Goal: Transaction & Acquisition: Book appointment/travel/reservation

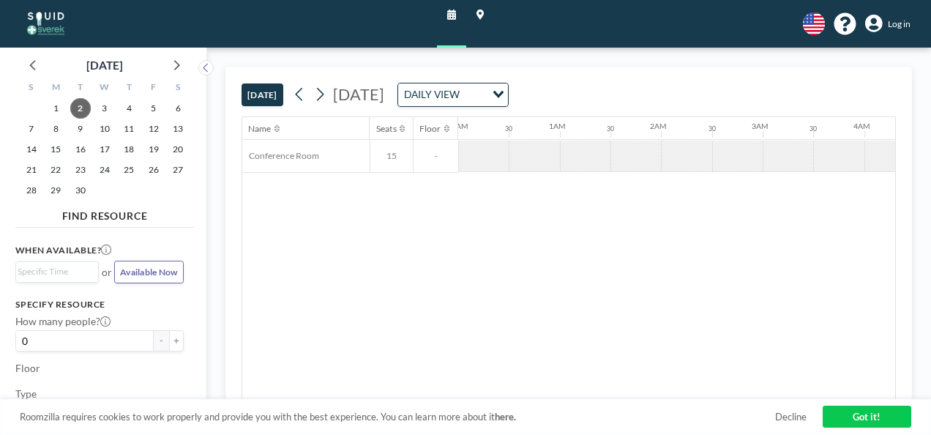
scroll to position [0, 999]
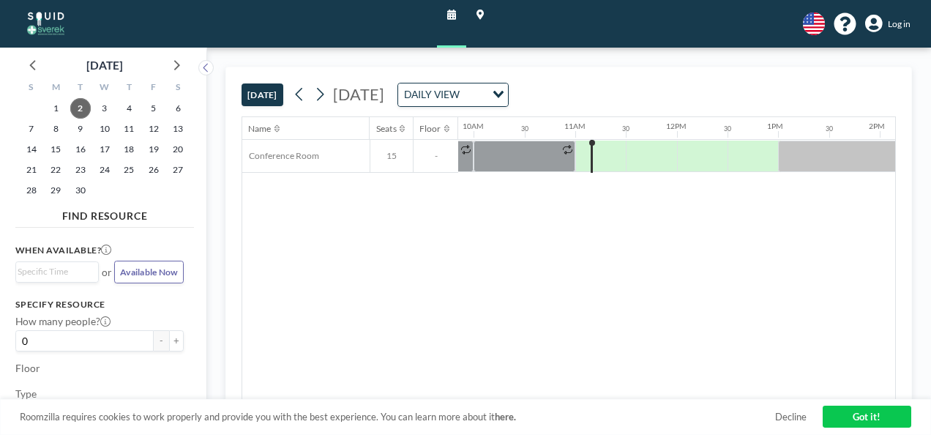
click at [149, 296] on div "When available? Loading... or Available Now Specify resource How many people? 0…" at bounding box center [104, 321] width 179 height 176
click at [324, 92] on icon at bounding box center [320, 94] width 12 height 19
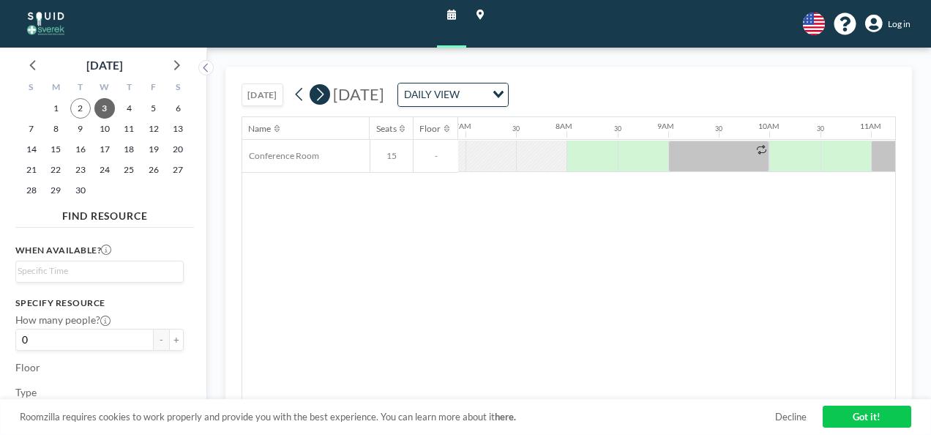
scroll to position [0, 714]
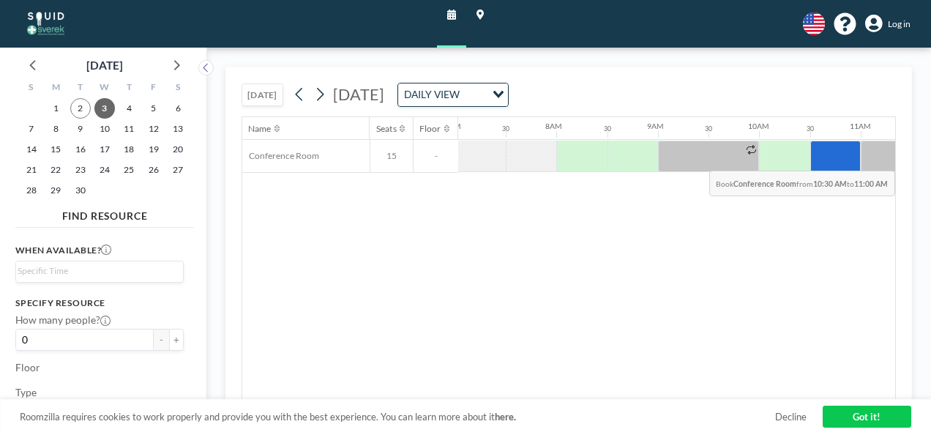
click at [838, 158] on div at bounding box center [836, 156] width 51 height 31
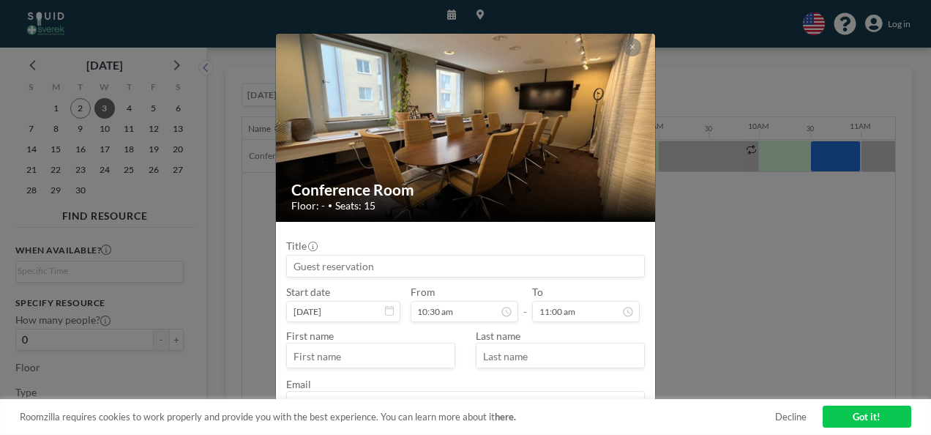
click at [362, 241] on div "Title" at bounding box center [465, 258] width 359 height 38
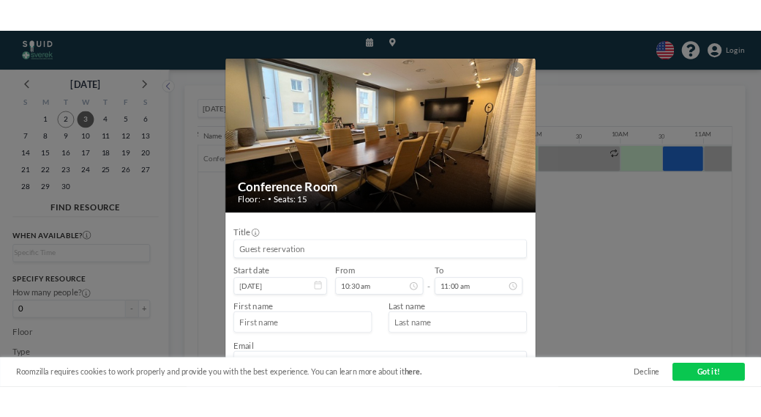
scroll to position [83, 0]
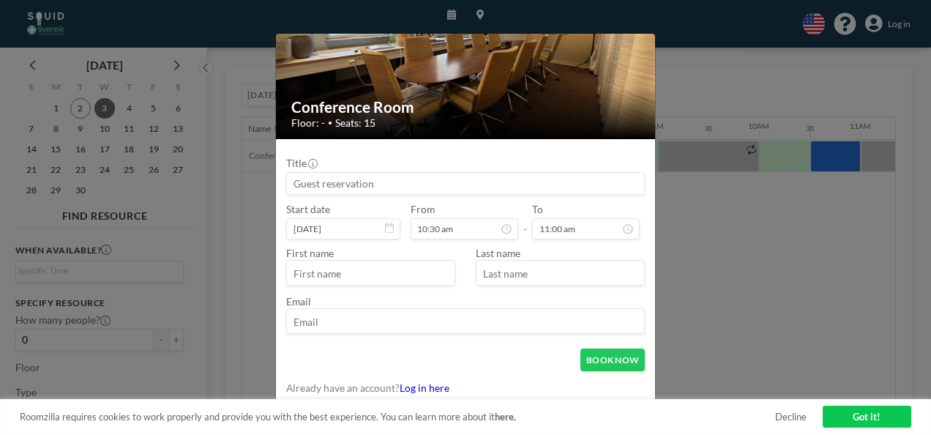
click at [343, 269] on input "text" at bounding box center [371, 273] width 168 height 21
type input "Fredrika"
type input "Wistedt"
click at [318, 314] on input "email" at bounding box center [465, 321] width 357 height 21
type input "[PERSON_NAME][EMAIL_ADDRESS][DOMAIN_NAME]"
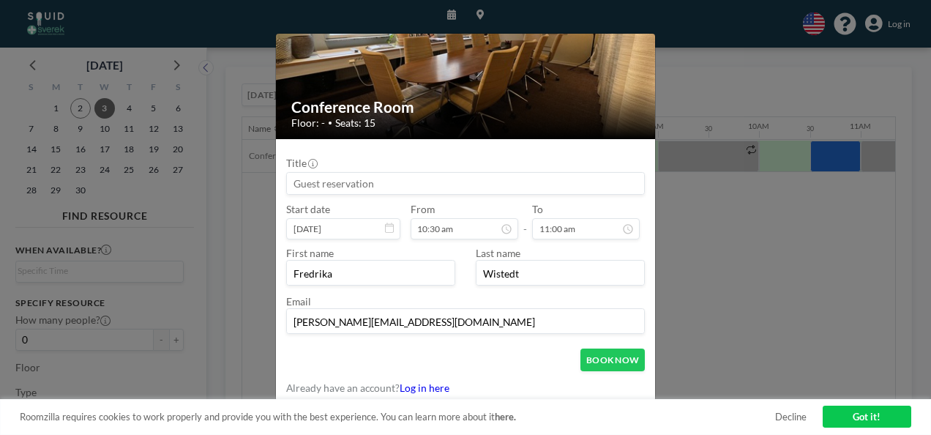
click at [351, 189] on input at bounding box center [465, 183] width 357 height 21
click at [390, 158] on div "Title" at bounding box center [465, 176] width 359 height 38
click at [491, 372] on form "Title Start date [DATE] From 10:30 am - To 11:00 am First name [PERSON_NAME] La…" at bounding box center [465, 271] width 379 height 265
click at [603, 357] on button "BOOK NOW" at bounding box center [613, 360] width 64 height 23
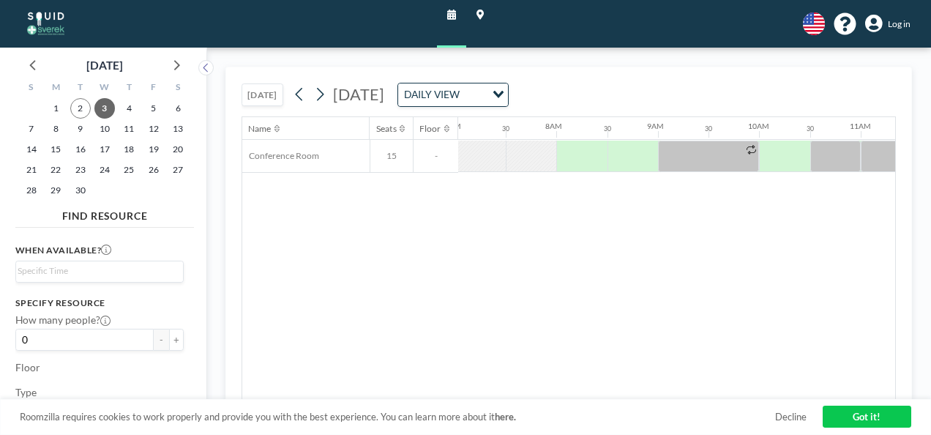
click at [404, 268] on div "Name Seats Floor 12AM 30 1AM 30 2AM 30 3AM 30 4AM 30 5AM 30 6AM 30 7AM 30 8AM 3…" at bounding box center [568, 258] width 653 height 282
click at [384, 278] on div "Name Seats Floor 12AM 30 1AM 30 2AM 30 3AM 30 4AM 30 5AM 30 6AM 30 7AM 30 8AM 3…" at bounding box center [568, 258] width 653 height 282
click at [584, 369] on div "Name Seats Floor 12AM 30 1AM 30 2AM 30 3AM 30 4AM 30 5AM 30 6AM 30 7AM 30 8AM 3…" at bounding box center [568, 258] width 653 height 282
